Goal: Task Accomplishment & Management: Complete application form

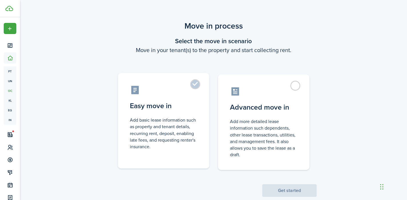
click at [196, 85] on label "Easy move in Add basic lease information such as property and tenant details, r…" at bounding box center [164, 121] width 92 height 96
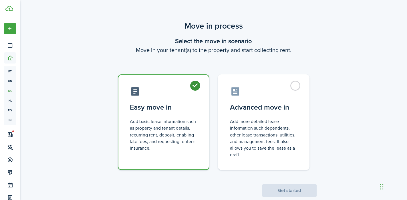
radio input "true"
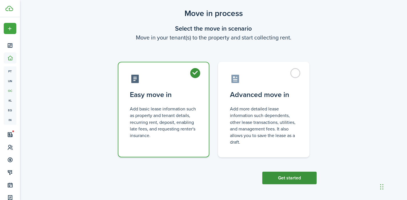
click at [272, 176] on button "Get started" at bounding box center [289, 178] width 54 height 13
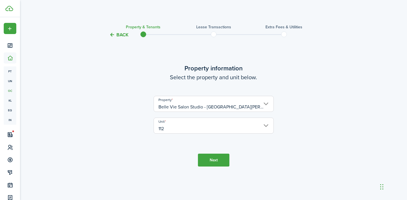
click at [218, 161] on button "Next" at bounding box center [213, 160] width 31 height 13
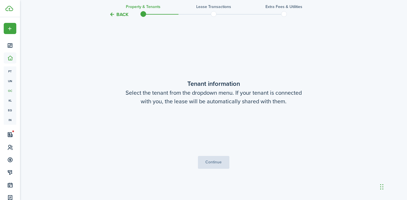
scroll to position [162, 0]
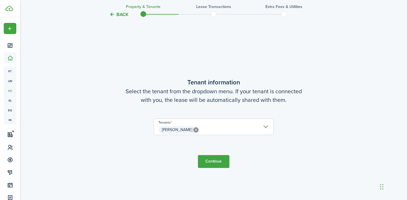
click at [215, 161] on button "Continue" at bounding box center [213, 161] width 31 height 13
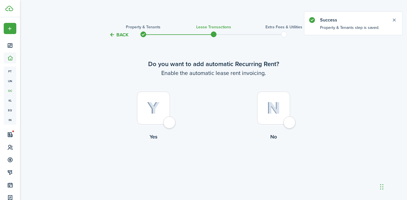
click at [170, 123] on div at bounding box center [153, 108] width 33 height 33
radio input "true"
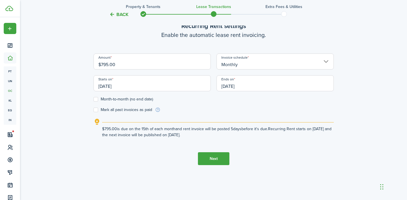
scroll to position [191, 0]
click at [109, 86] on input "[DATE]" at bounding box center [152, 83] width 117 height 16
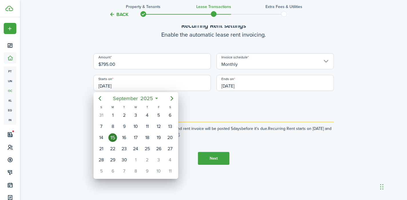
click at [147, 86] on div at bounding box center [203, 100] width 499 height 292
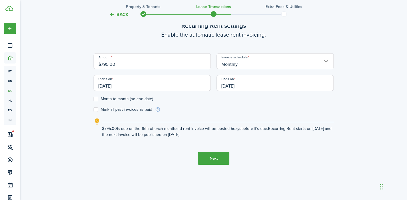
click at [226, 87] on input "[DATE]" at bounding box center [275, 83] width 117 height 16
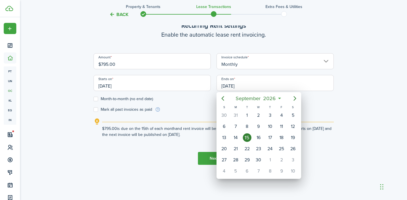
click at [226, 86] on div at bounding box center [203, 100] width 499 height 292
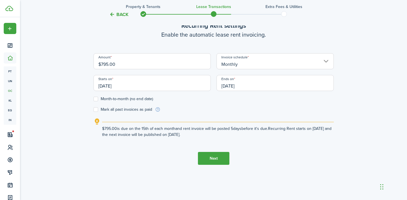
click at [226, 86] on input "[DATE]" at bounding box center [275, 83] width 117 height 16
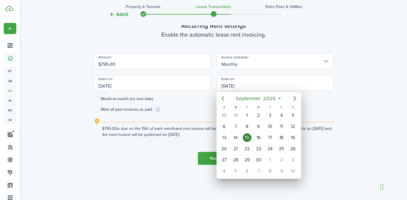
click at [224, 86] on div at bounding box center [203, 100] width 499 height 292
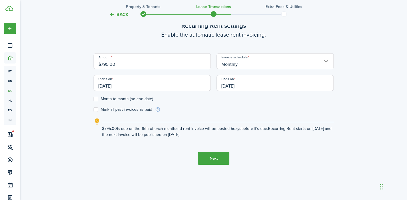
click at [226, 86] on input "[DATE]" at bounding box center [275, 83] width 117 height 16
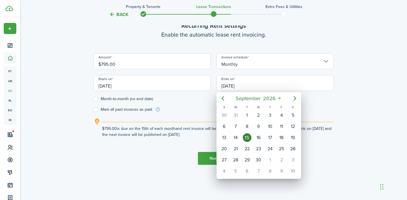
click at [226, 86] on div at bounding box center [203, 100] width 499 height 292
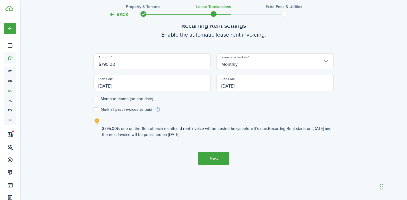
click at [226, 88] on input "[DATE]" at bounding box center [275, 83] width 117 height 16
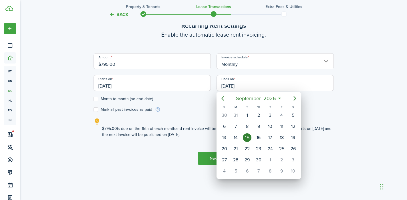
click at [227, 86] on div at bounding box center [203, 100] width 499 height 292
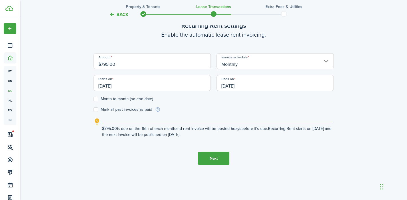
click at [226, 86] on input "[DATE]" at bounding box center [275, 83] width 117 height 16
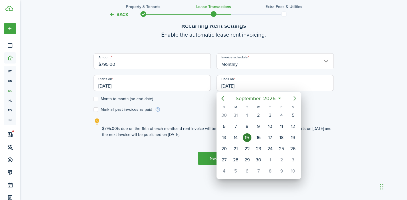
click at [295, 99] on icon "Next page" at bounding box center [295, 98] width 3 height 5
click at [274, 98] on mbsc-button "[DATE]" at bounding box center [256, 98] width 41 height 10
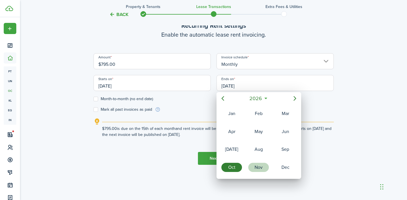
click at [260, 167] on div "Nov" at bounding box center [258, 167] width 21 height 9
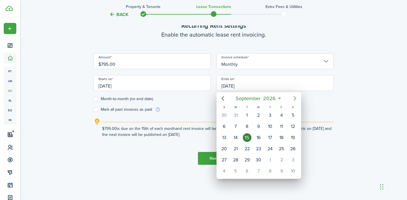
click at [295, 99] on icon "Next page" at bounding box center [295, 98] width 3 height 5
click at [296, 98] on icon "Next page" at bounding box center [295, 98] width 7 height 7
click at [236, 160] on div "30" at bounding box center [236, 160] width 9 height 9
type input "[DATE]"
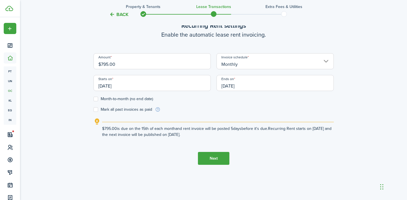
click at [213, 161] on button "Next" at bounding box center [213, 158] width 31 height 13
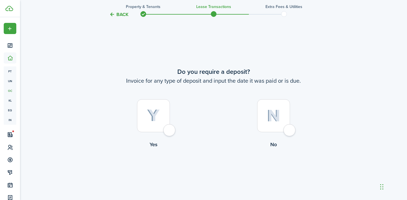
click at [169, 132] on div at bounding box center [153, 115] width 33 height 33
radio input "true"
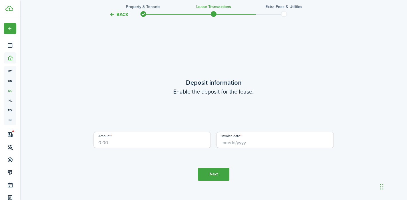
scroll to position [562, 0]
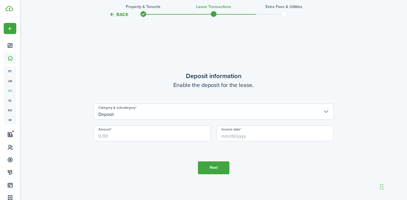
click at [183, 135] on input "Amount" at bounding box center [152, 133] width 117 height 16
click at [234, 138] on input "Invoice date" at bounding box center [275, 133] width 117 height 16
type input "$250.00"
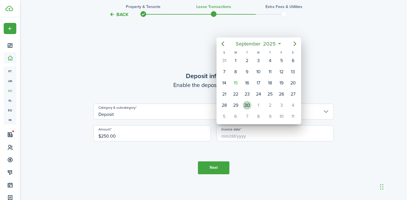
click at [248, 105] on div "30" at bounding box center [247, 105] width 9 height 9
type input "[DATE]"
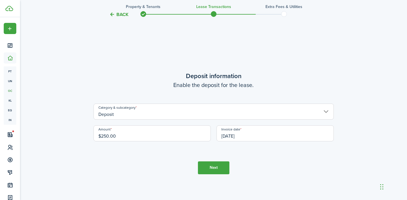
click at [218, 169] on button "Next" at bounding box center [213, 167] width 31 height 13
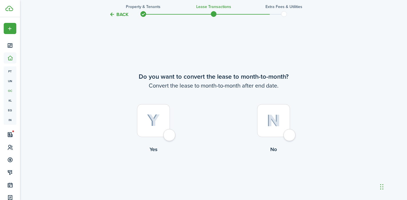
scroll to position [762, 0]
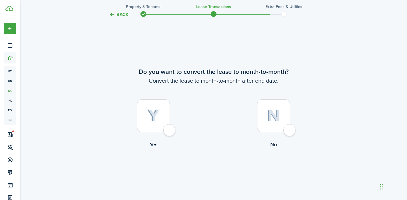
click at [170, 132] on div at bounding box center [153, 115] width 33 height 33
radio input "true"
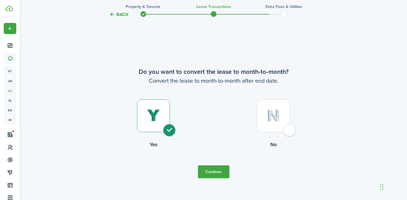
click at [209, 172] on button "Continue" at bounding box center [213, 171] width 31 height 13
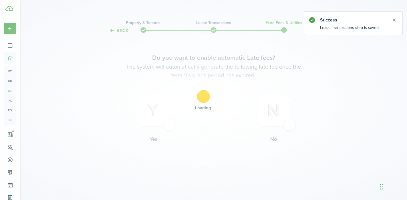
scroll to position [0, 0]
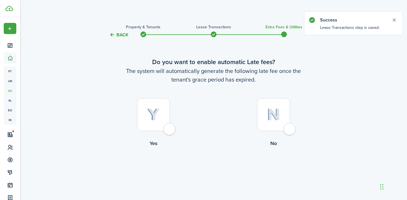
click at [170, 135] on label "Yes" at bounding box center [154, 124] width 120 height 52
radio input "true"
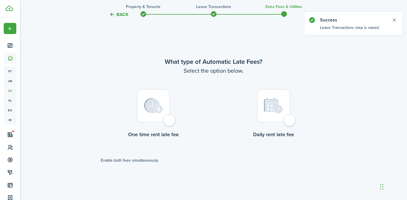
scroll to position [166, 0]
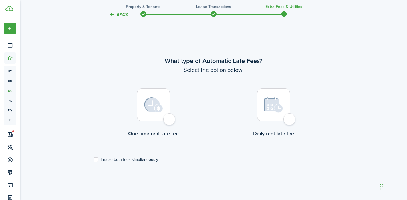
click at [97, 159] on label "Enable both fees simultaneously" at bounding box center [126, 159] width 65 height 5
click at [94, 160] on input "Enable both fees simultaneously" at bounding box center [93, 160] width 0 height 0
checkbox input "true"
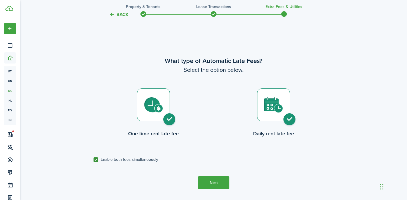
click at [210, 185] on button "Next" at bounding box center [213, 182] width 31 height 13
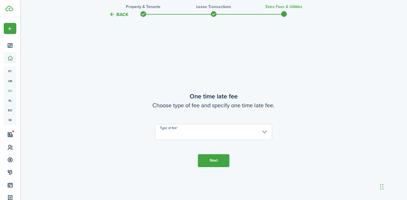
scroll to position [366, 0]
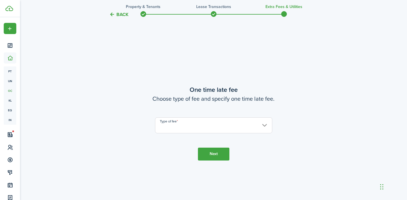
click at [209, 130] on input "Type of fee" at bounding box center [213, 125] width 117 height 16
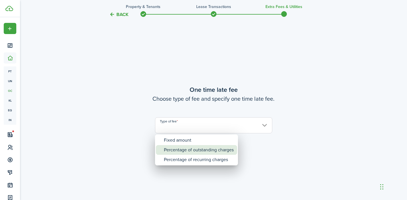
click at [201, 148] on div "Percentage of outstanding charges" at bounding box center [199, 150] width 70 height 10
type input "Percentage of outstanding charges"
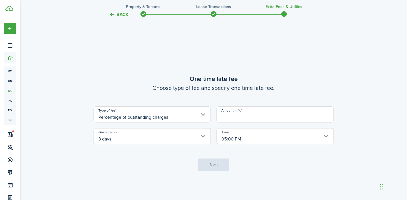
click at [243, 117] on input "Amount in %" at bounding box center [275, 114] width 117 height 16
type input "5"
click at [209, 164] on button "Next" at bounding box center [213, 165] width 31 height 13
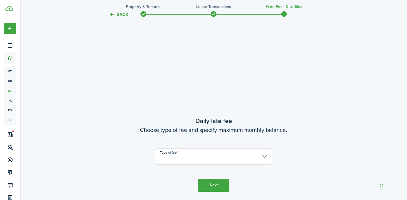
scroll to position [566, 0]
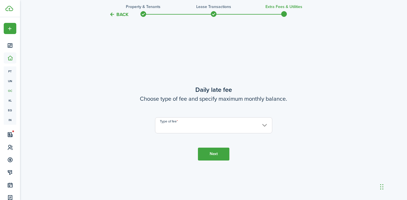
click at [189, 130] on input "Type of fee" at bounding box center [213, 125] width 117 height 16
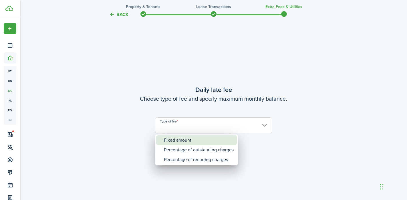
click at [188, 140] on div "Fixed amount" at bounding box center [199, 140] width 70 height 10
type input "Fixed amount"
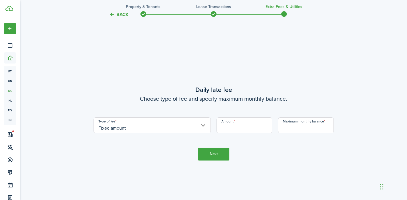
click at [229, 130] on input "Amount" at bounding box center [245, 125] width 56 height 16
type input "$10.00"
click at [282, 129] on input "Maximum monthly balance" at bounding box center [306, 125] width 56 height 16
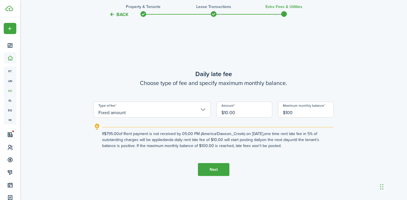
type input "$100.00"
click at [207, 168] on button "Next" at bounding box center [213, 169] width 31 height 13
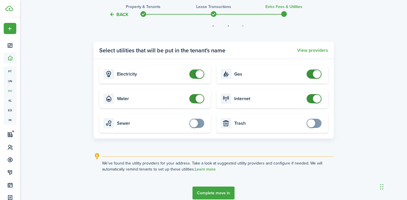
scroll to position [808, 0]
checkbox input "false"
click at [200, 97] on span at bounding box center [200, 98] width 8 height 8
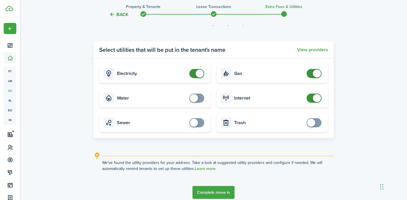
checkbox input "false"
click at [194, 74] on span at bounding box center [197, 73] width 6 height 9
checkbox input "false"
click at [311, 75] on span at bounding box center [314, 73] width 6 height 9
checkbox input "false"
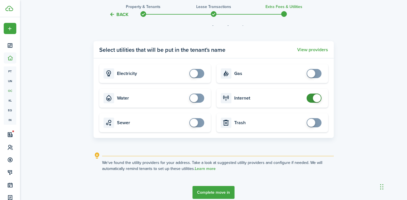
click at [311, 98] on span at bounding box center [314, 98] width 6 height 9
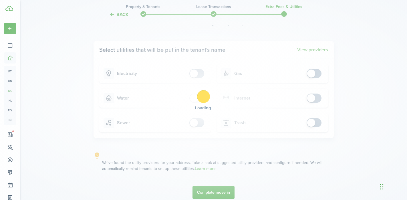
scroll to position [834, 0]
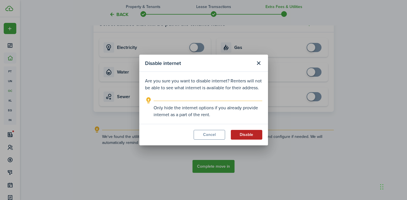
click at [242, 136] on button "Disable" at bounding box center [246, 135] width 31 height 10
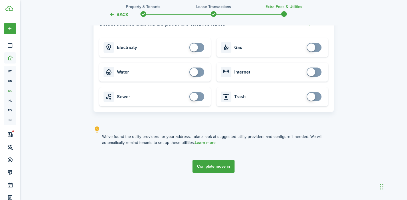
click at [216, 167] on button "Complete move in" at bounding box center [214, 166] width 42 height 13
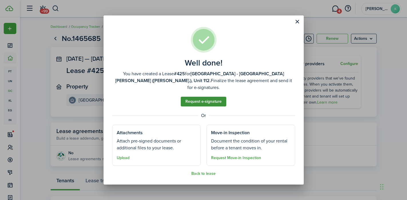
click at [204, 100] on link "Request e-signature" at bounding box center [203, 102] width 45 height 10
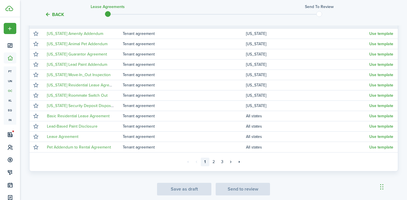
scroll to position [113, 0]
click at [222, 160] on link "3" at bounding box center [222, 161] width 9 height 9
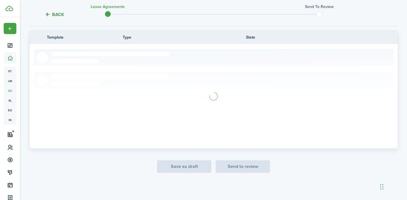
scroll to position [104, 0]
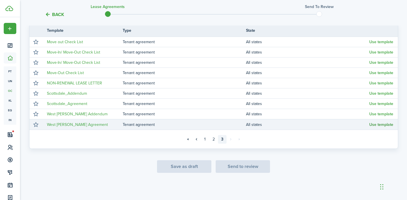
click at [378, 124] on button "Use template" at bounding box center [381, 124] width 24 height 5
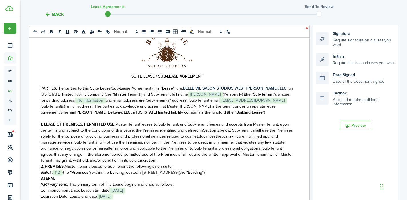
scroll to position [11, 0]
click at [101, 102] on span "No information" at bounding box center [90, 100] width 31 height 6
click at [96, 99] on span "No information" at bounding box center [90, 100] width 31 height 6
click at [89, 100] on span "No information" at bounding box center [90, 100] width 31 height 6
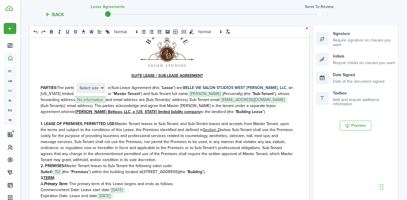
click at [236, 115] on p at bounding box center [167, 118] width 253 height 6
click at [108, 100] on span "and email address are (Sub-Tenant(s)’ address), Sub-Tenant email" at bounding box center [163, 100] width 114 height 6
click at [107, 100] on span "and email address are (Sub-Tenant(s)’ address), Sub-Tenant email" at bounding box center [163, 100] width 114 height 6
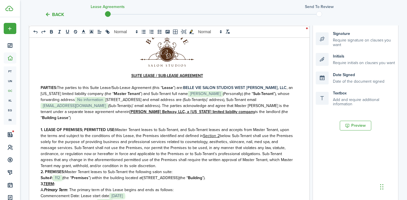
click at [106, 100] on span "[STREET_ADDRESS] and email address are (Sub-Tenant(s)’ address), Sub-Tenant ema…" at bounding box center [181, 100] width 151 height 6
drag, startPoint x: 106, startPoint y: 100, endPoint x: 78, endPoint y: 98, distance: 28.2
click at [78, 98] on p "PARTIES: The parties to this Suite Lease/Sub-Lease Agreement (this “ Lease ”) a…" at bounding box center [167, 103] width 253 height 36
click at [74, 99] on span "”), whose forwarding address" at bounding box center [165, 97] width 249 height 12
click at [106, 100] on span "[STREET_ADDRESS] and email address are (Sub-Tenant(s)’ address), Sub-Tenant ema…" at bounding box center [181, 100] width 151 height 6
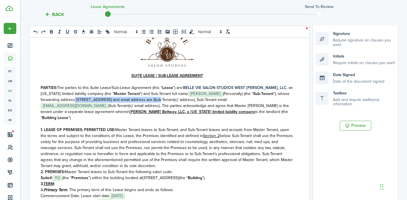
drag, startPoint x: 157, startPoint y: 100, endPoint x: 75, endPoint y: 98, distance: 81.3
click at [75, 98] on p "PARTIES: The parties to this Suite Lease/Sub-Lease Agreement (this “ Lease ”) a…" at bounding box center [167, 103] width 253 height 36
click at [48, 30] on button "bold" at bounding box center [52, 31] width 8 height 7
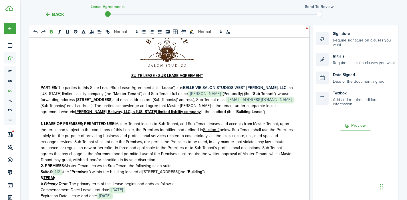
click at [146, 108] on span "(Sub-Tenant(s)’ email address). The parties acknowledge and agree that Master […" at bounding box center [158, 109] width 235 height 12
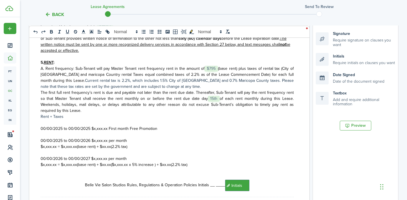
scroll to position [181, 0]
click at [45, 130] on span "00/00/2025 to 00/00/2025 $x,xxx.xx First month Free Promotion" at bounding box center [99, 128] width 117 height 6
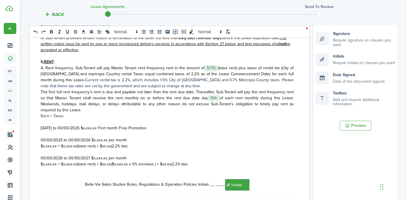
click at [71, 130] on span "[DATE] to 00/00/2025 $x,xxx.xx First month Free Promotion" at bounding box center [94, 128] width 106 height 6
click at [75, 130] on span "[DATE] to 10/00/2025 $x,xxx.xx First month Free Promotion" at bounding box center [93, 128] width 105 height 6
click at [103, 131] on span "[DATE] to [DATE] $x,xxx.xx First month Free Promotion" at bounding box center [88, 128] width 95 height 6
drag, startPoint x: 104, startPoint y: 130, endPoint x: 96, endPoint y: 130, distance: 7.2
click at [96, 130] on span "[DATE] to [DATE] $x,xxx.xx First month Free Promotion" at bounding box center [88, 128] width 95 height 6
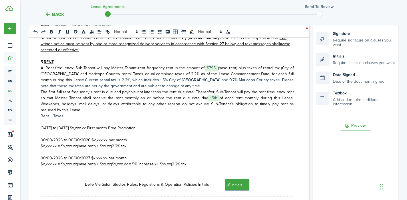
click at [106, 131] on span "[DATE] to [DATE] $x,xxx.xx First month Free Promotion" at bounding box center [88, 128] width 95 height 6
drag, startPoint x: 123, startPoint y: 130, endPoint x: 104, endPoint y: 129, distance: 19.5
click at [104, 129] on span "[DATE] to [DATE] $x,xxx.xx First month Free Promotion" at bounding box center [88, 128] width 95 height 6
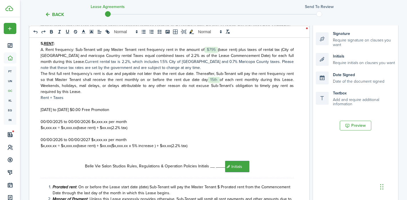
scroll to position [200, 0]
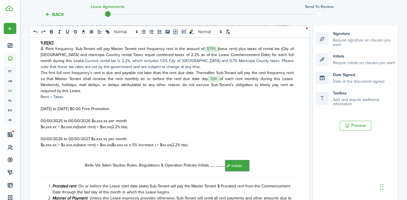
click at [107, 112] on span "[DATE] to [DATE] $0.00 Free Promotion" at bounding box center [75, 109] width 69 height 6
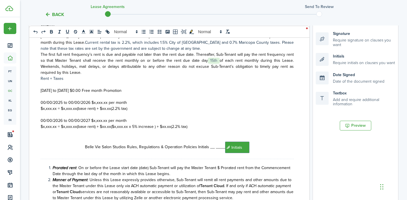
scroll to position [219, 0]
click at [45, 103] on span "00/00/2025 to 00/00/2026 $x,xxx.xx per month" at bounding box center [84, 102] width 86 height 6
click at [70, 104] on span "[DATE] to 00/00/2026 $x,xxx.xx per month" at bounding box center [79, 102] width 76 height 6
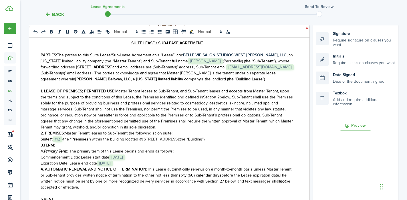
scroll to position [0, 0]
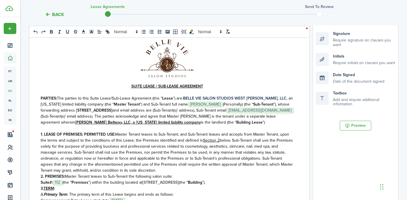
click at [49, 13] on button "Back" at bounding box center [54, 14] width 19 height 6
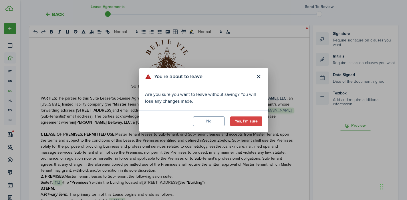
click at [247, 115] on modal-footer "No Yes, I'm sure" at bounding box center [203, 120] width 129 height 21
click at [246, 120] on button "Yes, I'm sure" at bounding box center [246, 121] width 32 height 10
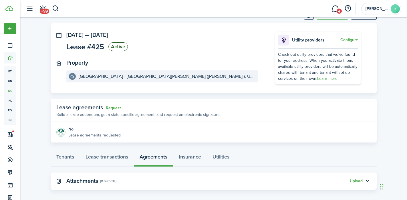
scroll to position [25, 0]
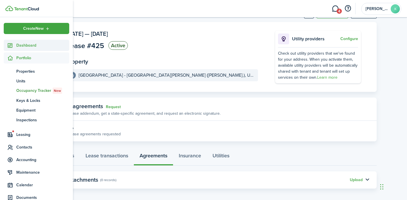
click at [34, 46] on span "Dashboard" at bounding box center [42, 45] width 53 height 6
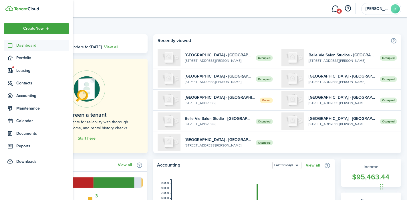
click at [38, 48] on span "Dashboard" at bounding box center [42, 45] width 53 height 6
click at [37, 56] on span "Portfolio" at bounding box center [42, 58] width 53 height 6
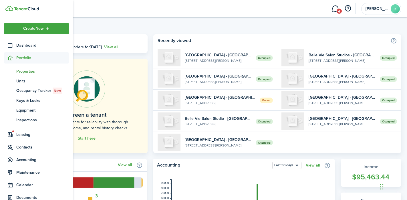
click at [35, 72] on span "Properties" at bounding box center [42, 71] width 53 height 6
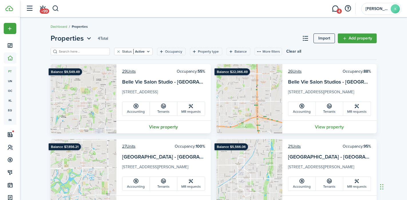
scroll to position [4, 0]
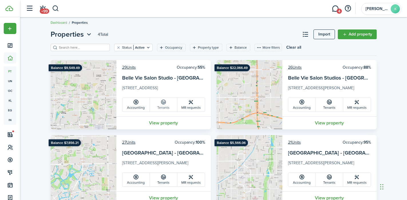
click at [160, 107] on link "Tenants" at bounding box center [163, 105] width 27 height 14
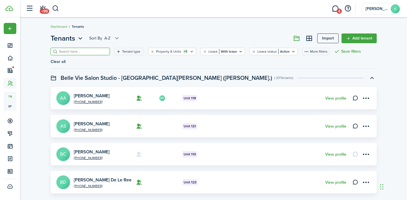
click at [84, 52] on input "search" at bounding box center [83, 51] width 50 height 5
type input "112"
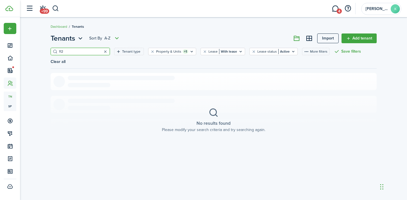
click at [102, 53] on button "button" at bounding box center [106, 52] width 8 height 8
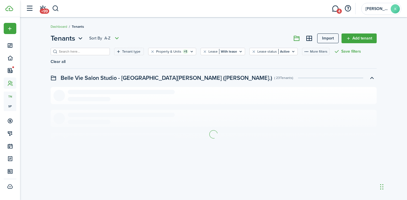
click at [87, 52] on input "search" at bounding box center [83, 51] width 50 height 5
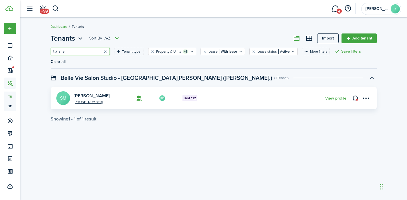
type input "shel"
click at [66, 91] on avatar-text "SM" at bounding box center [63, 98] width 14 height 14
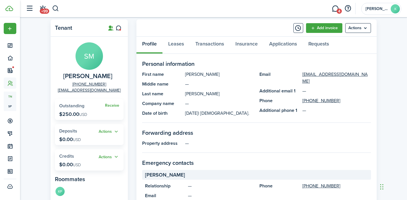
scroll to position [15, 0]
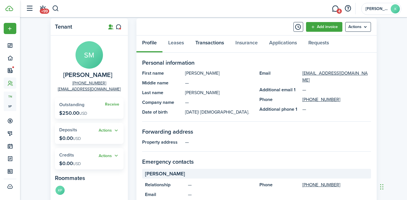
click at [205, 40] on link "Transactions" at bounding box center [210, 43] width 40 height 17
